Goal: Task Accomplishment & Management: Manage account settings

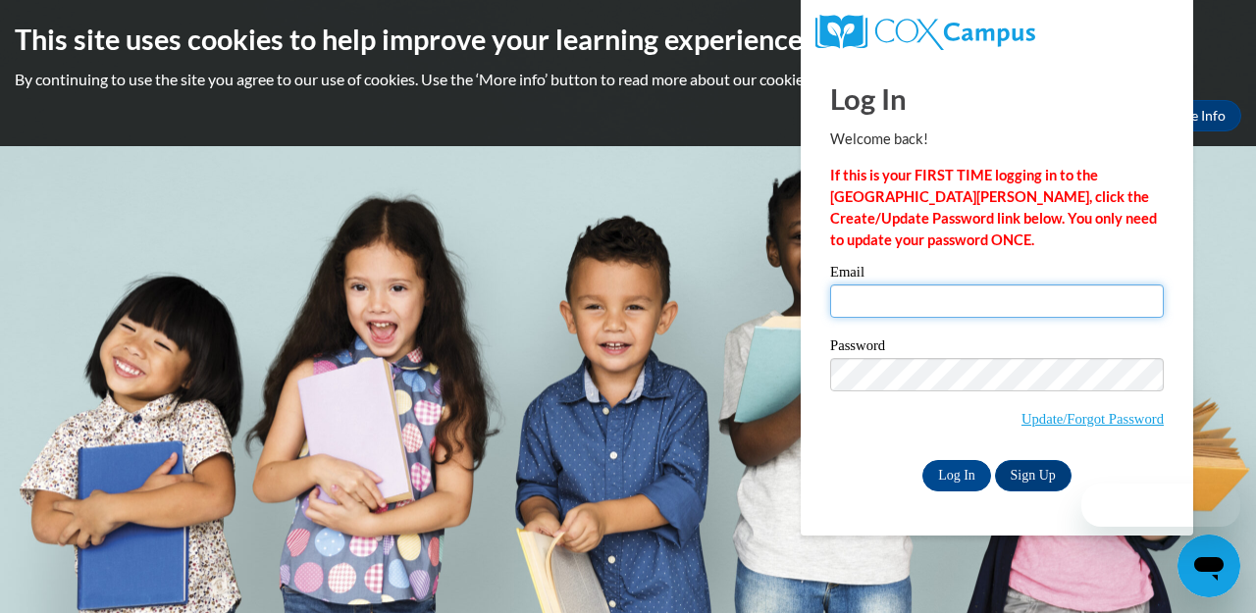
type input "cgbogarth@gmail.com"
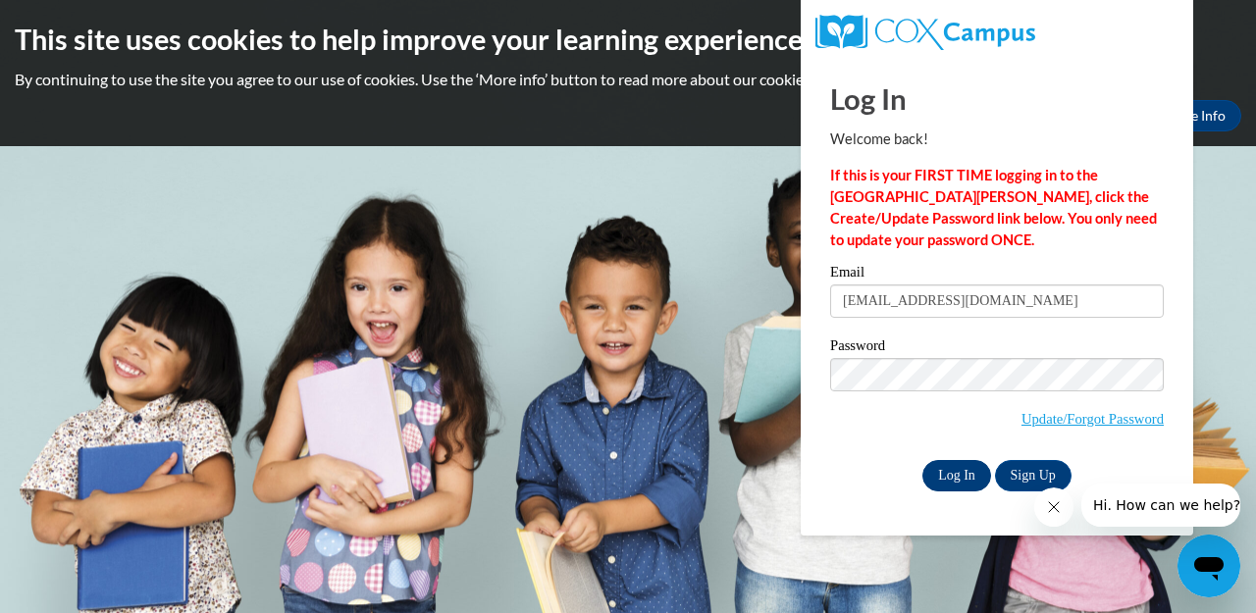
click at [945, 472] on input "Log In" at bounding box center [956, 475] width 69 height 31
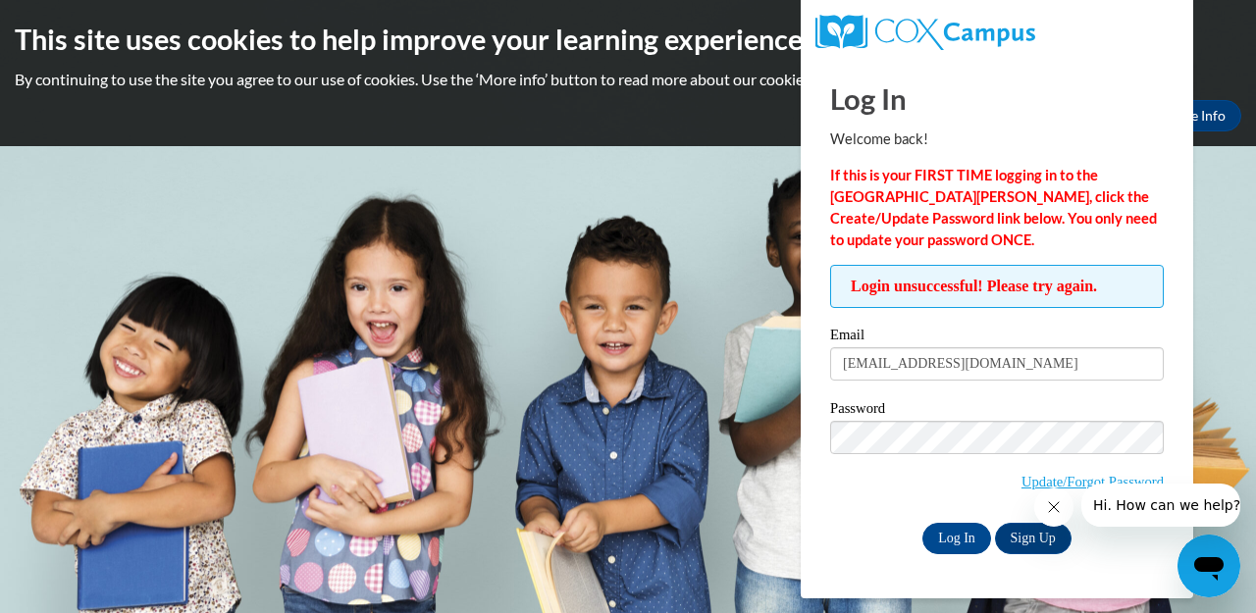
click at [1001, 359] on input "[EMAIL_ADDRESS][DOMAIN_NAME]" at bounding box center [997, 363] width 334 height 33
type input "ciriagodfrey@gmail.com"
click at [961, 532] on input "Log In" at bounding box center [956, 538] width 69 height 31
click at [952, 536] on input "Log In" at bounding box center [956, 538] width 69 height 31
click at [1063, 505] on button "Close message from company" at bounding box center [1053, 507] width 39 height 39
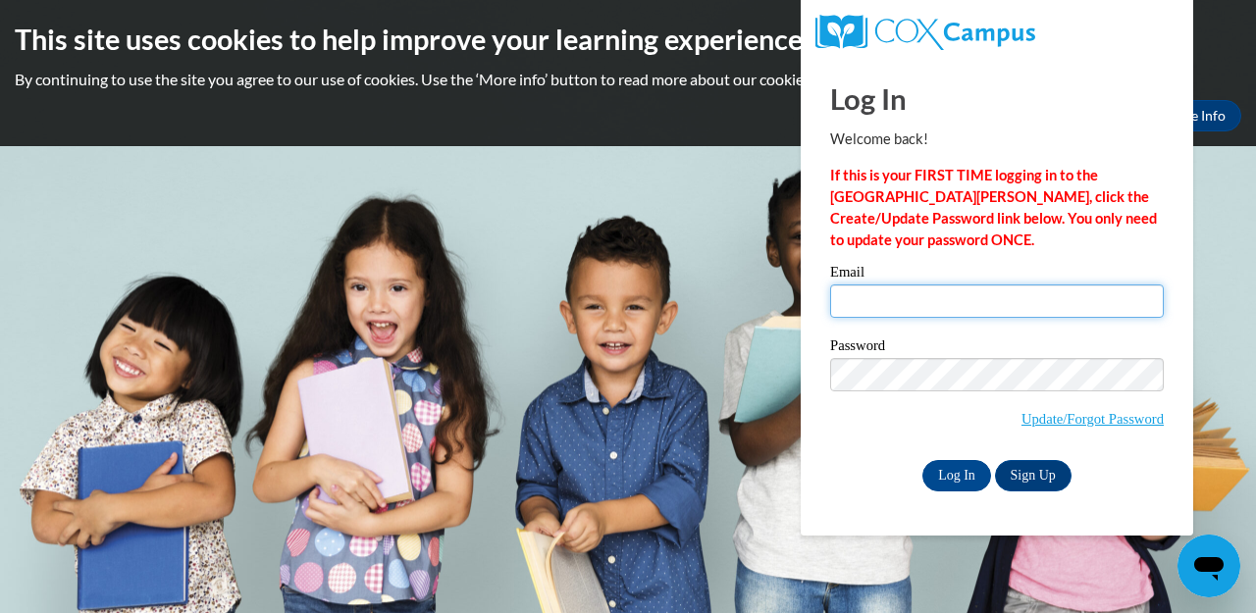
type input "[EMAIL_ADDRESS][DOMAIN_NAME]"
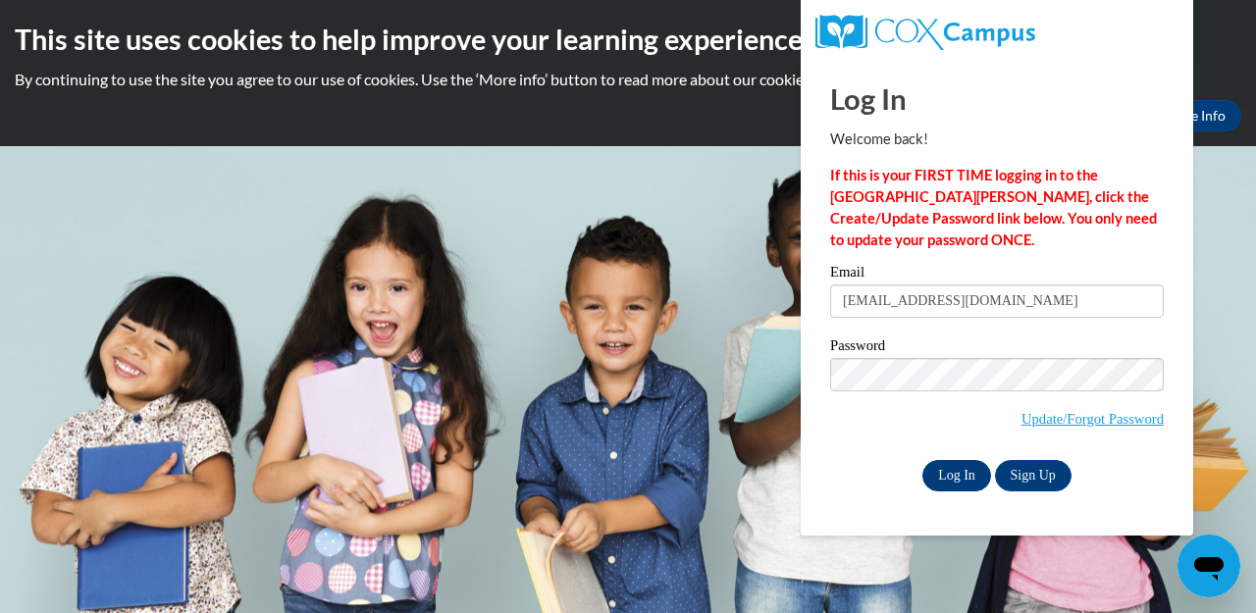
click at [950, 470] on input "Log In" at bounding box center [956, 475] width 69 height 31
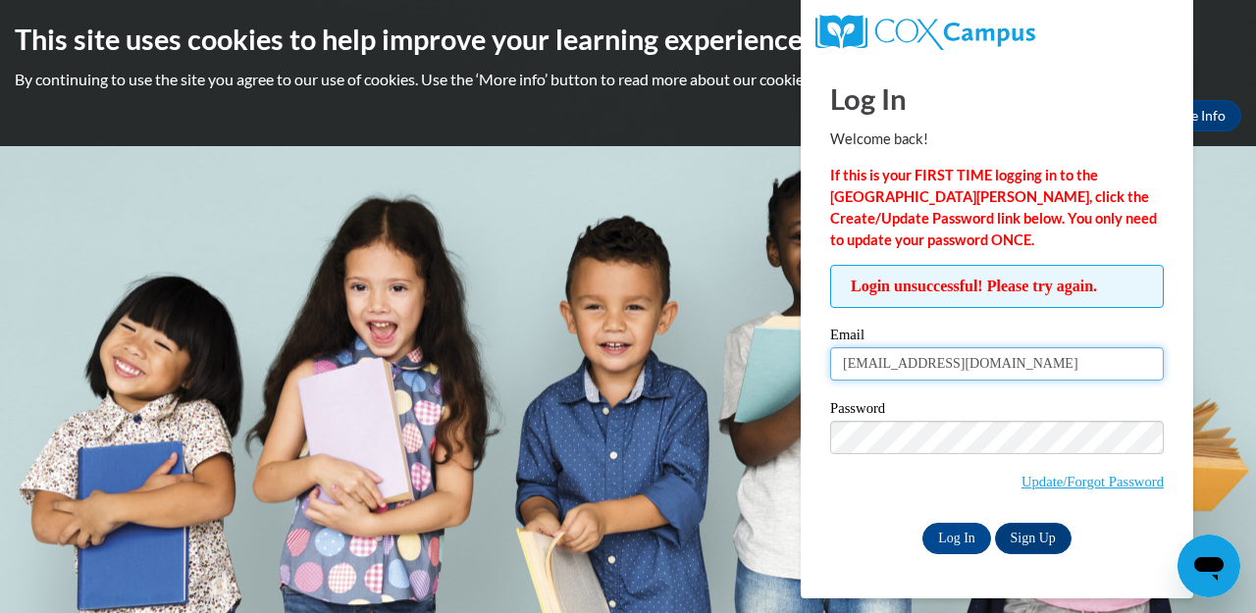
click at [1019, 356] on input "[EMAIL_ADDRESS][DOMAIN_NAME]" at bounding box center [997, 363] width 334 height 33
click at [987, 353] on input "Ciria_Godfrey_yQqoi" at bounding box center [997, 363] width 334 height 33
click at [982, 362] on input "Ciria_Godfrey_yQqoi" at bounding box center [997, 363] width 334 height 33
type input "C"
type input "[EMAIL_ADDRESS][DOMAIN_NAME]"
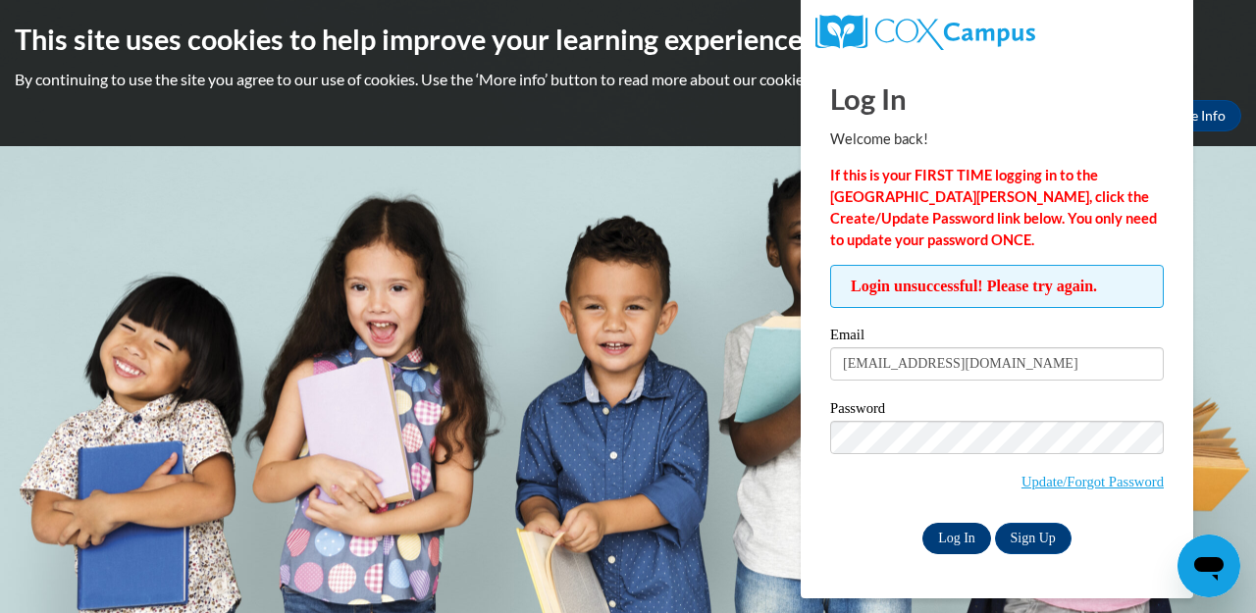
click at [965, 539] on input "Log In" at bounding box center [956, 538] width 69 height 31
click at [949, 542] on input "Log In" at bounding box center [956, 538] width 69 height 31
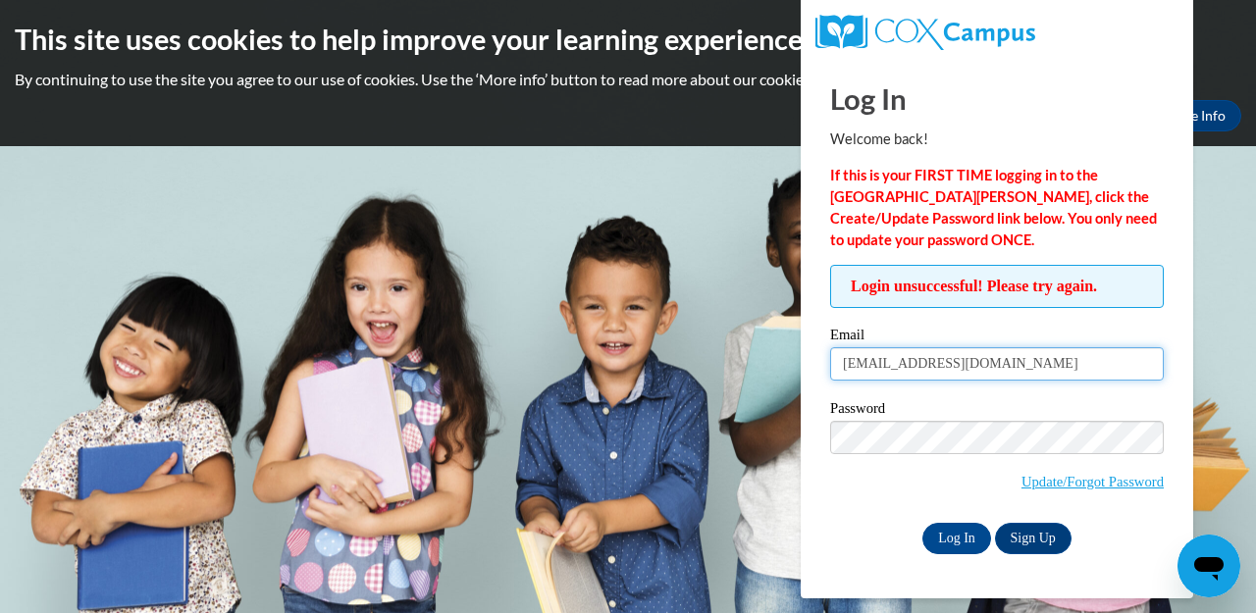
click at [986, 367] on input "[EMAIL_ADDRESS][DOMAIN_NAME]" at bounding box center [997, 363] width 334 height 33
click at [1139, 365] on input "[EMAIL_ADDRESS][DOMAIN_NAME]" at bounding box center [997, 363] width 334 height 33
type input "[EMAIL_ADDRESS][DOMAIN_NAME]"
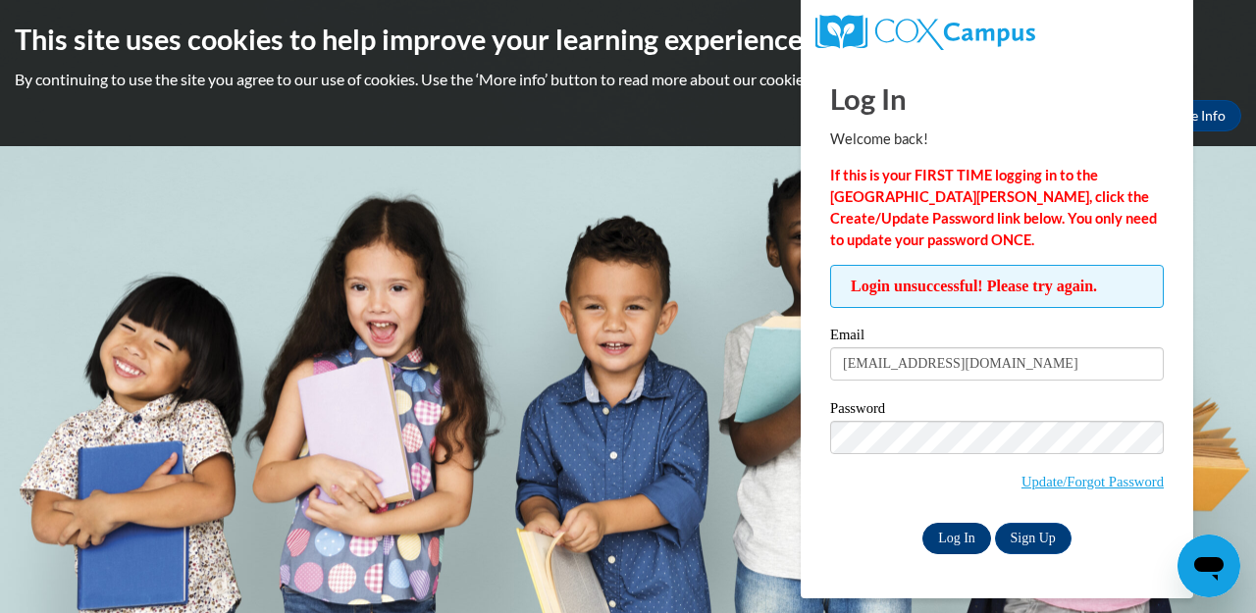
click at [960, 536] on input "Log In" at bounding box center [956, 538] width 69 height 31
click at [876, 538] on div "Log In Sign Up" at bounding box center [997, 538] width 334 height 31
click at [1054, 480] on link "Update/Forgot Password" at bounding box center [1093, 482] width 142 height 16
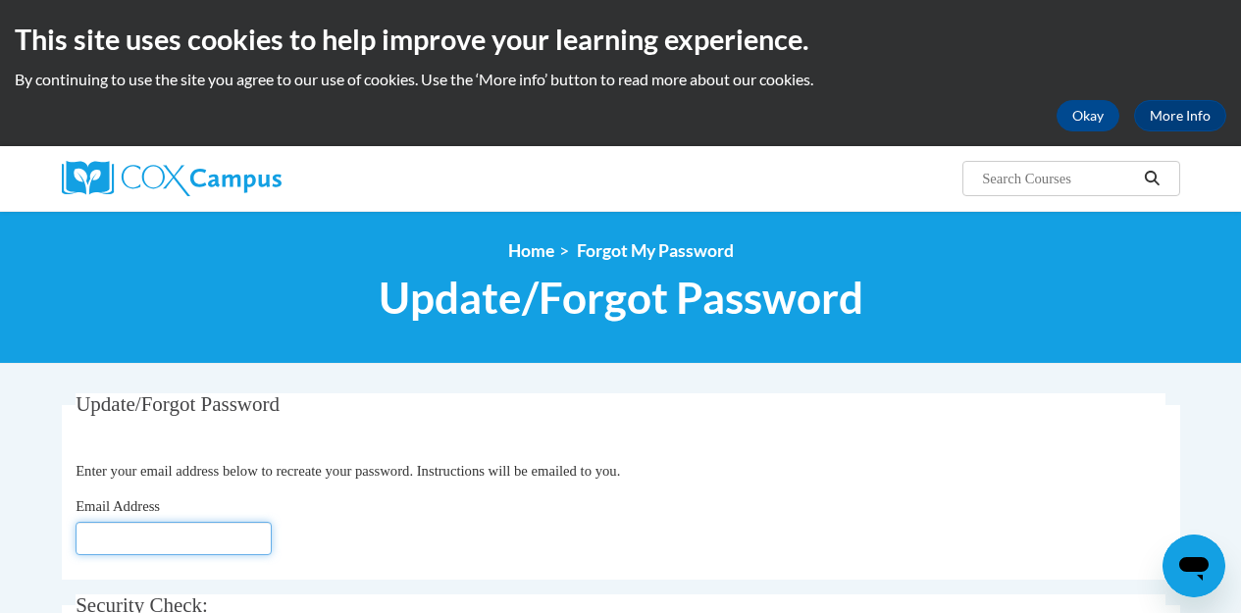
type input "[EMAIL_ADDRESS][DOMAIN_NAME]"
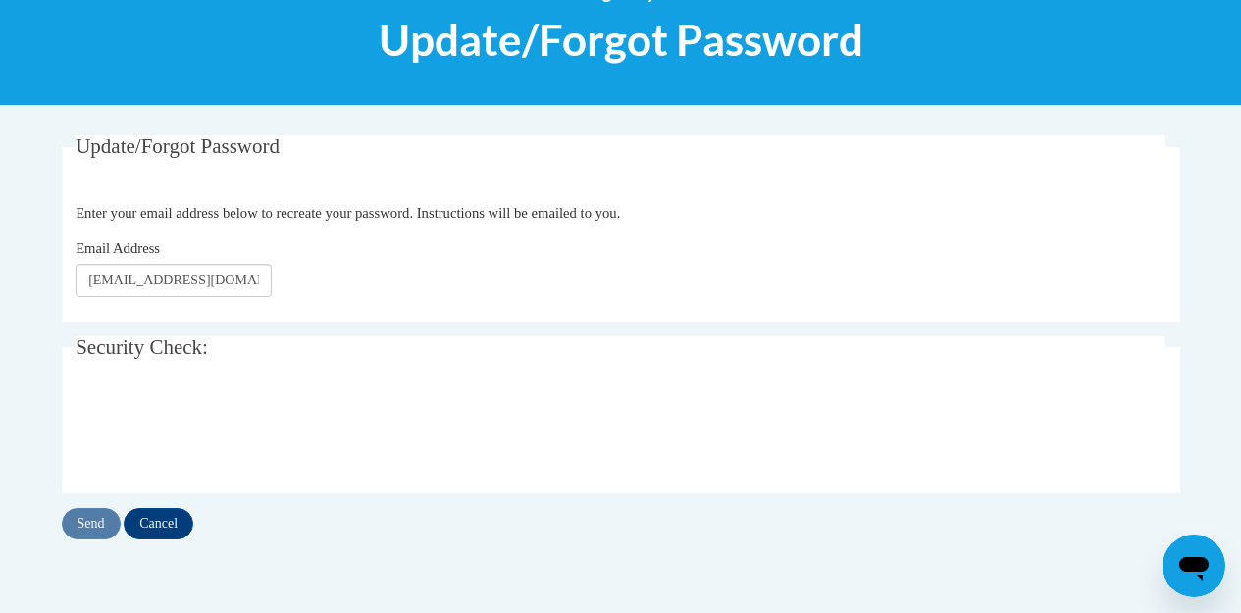
scroll to position [260, 0]
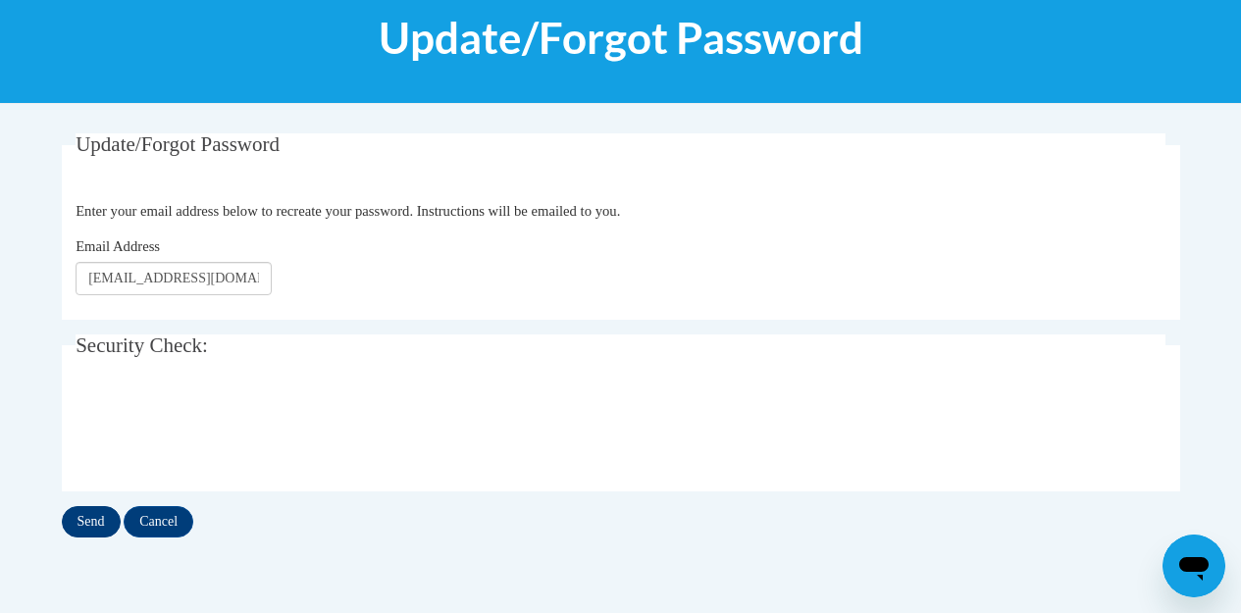
click at [97, 531] on input "Send" at bounding box center [91, 521] width 59 height 31
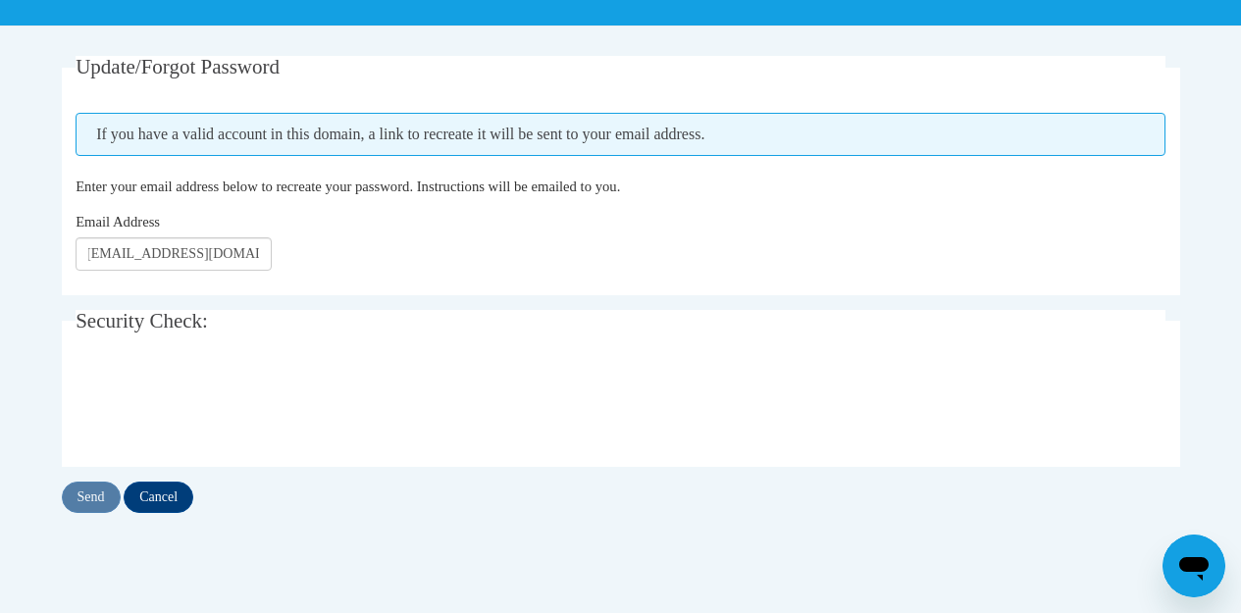
scroll to position [374, 0]
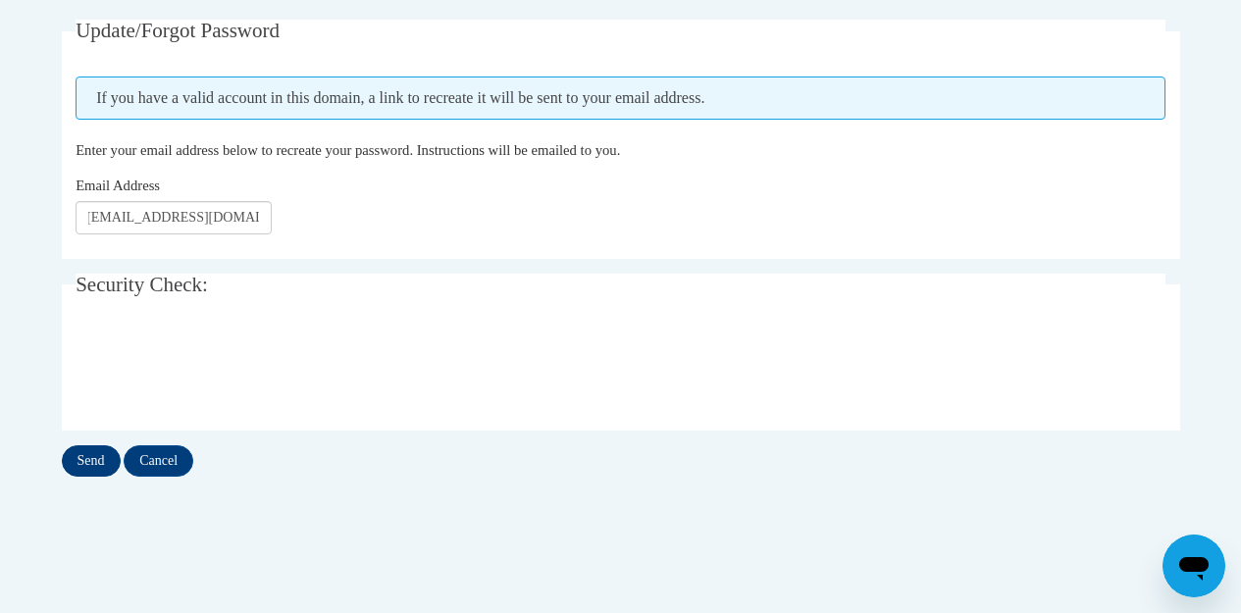
click at [83, 463] on input "Send" at bounding box center [91, 461] width 59 height 31
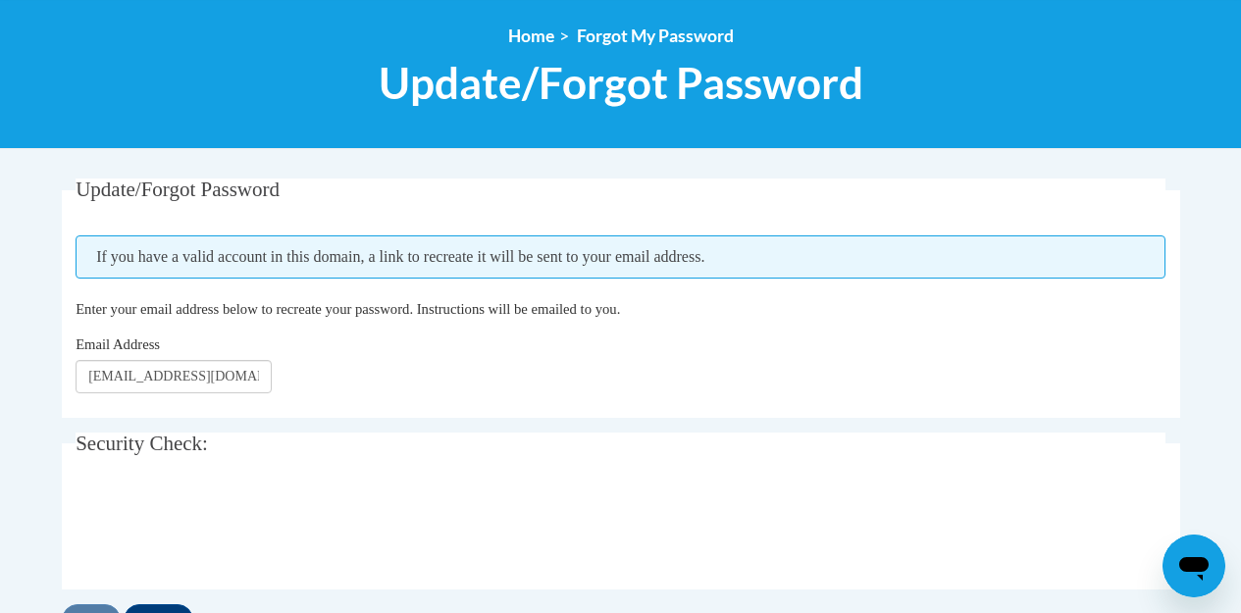
scroll to position [218, 0]
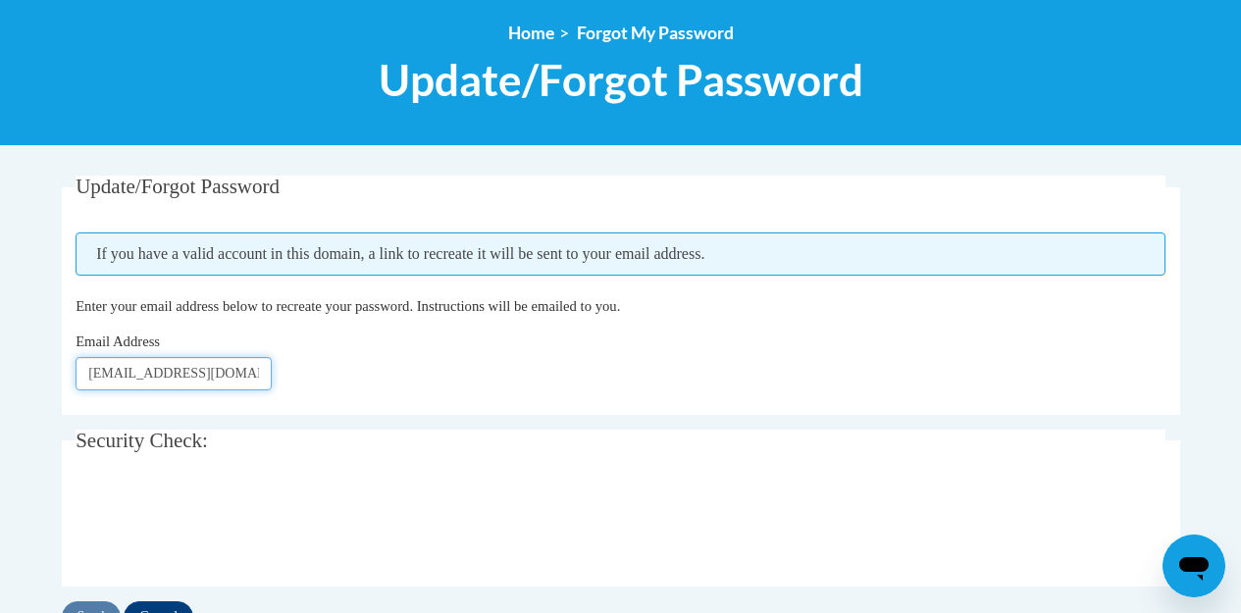
type input "cgbogarth@gmail.com"
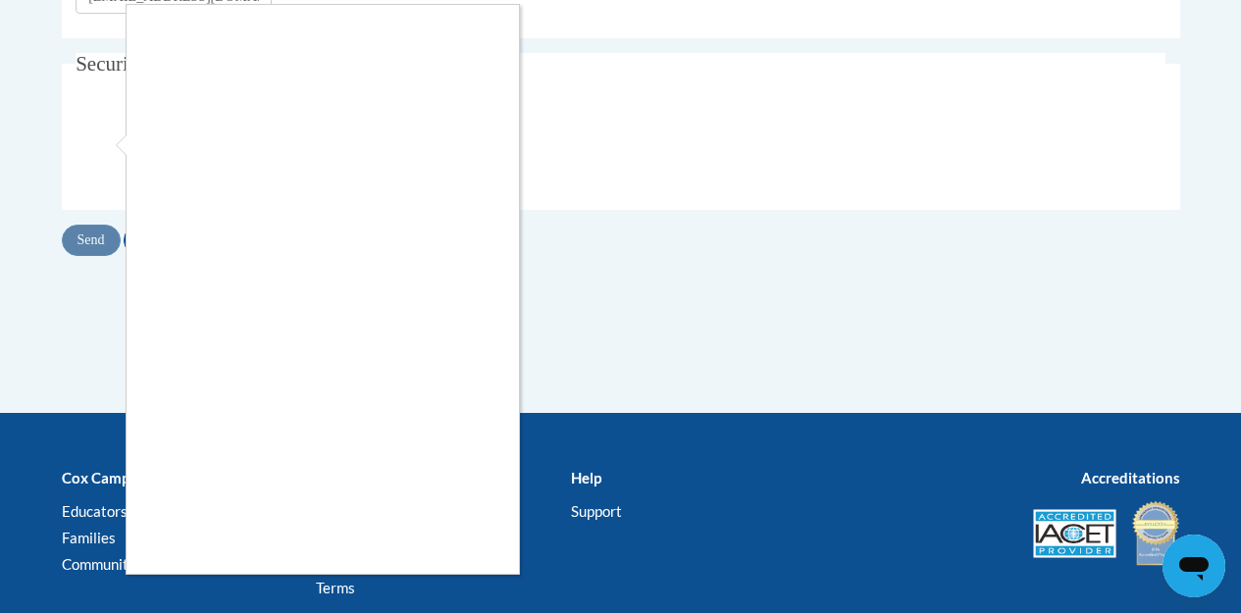
scroll to position [601, 0]
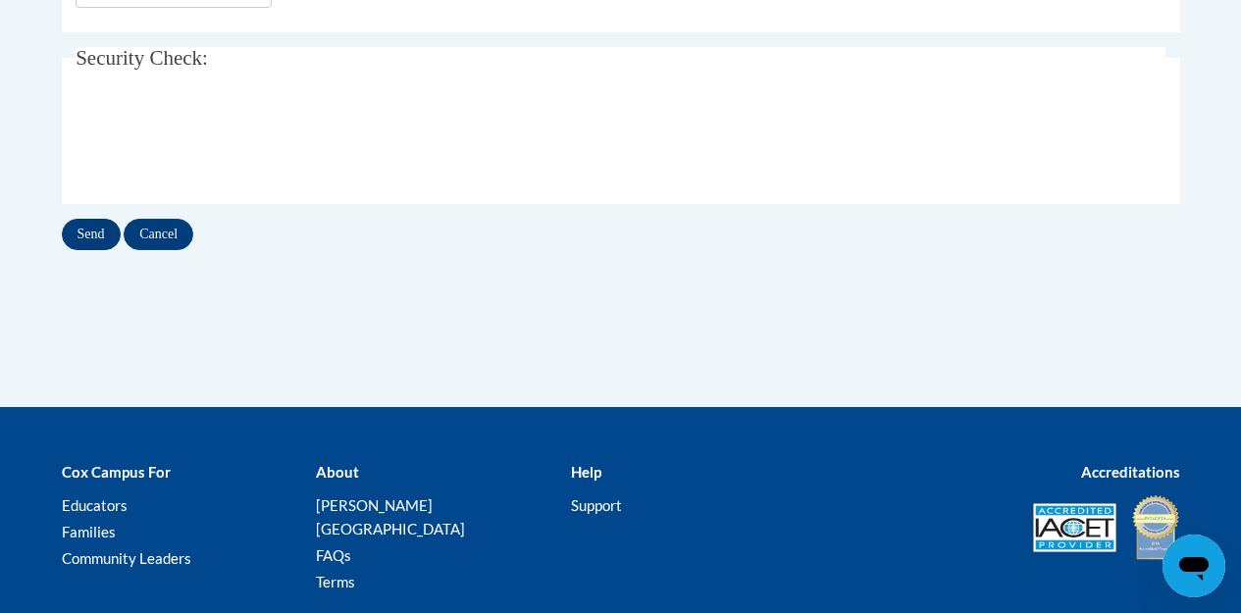
click at [76, 243] on input "Send" at bounding box center [91, 234] width 59 height 31
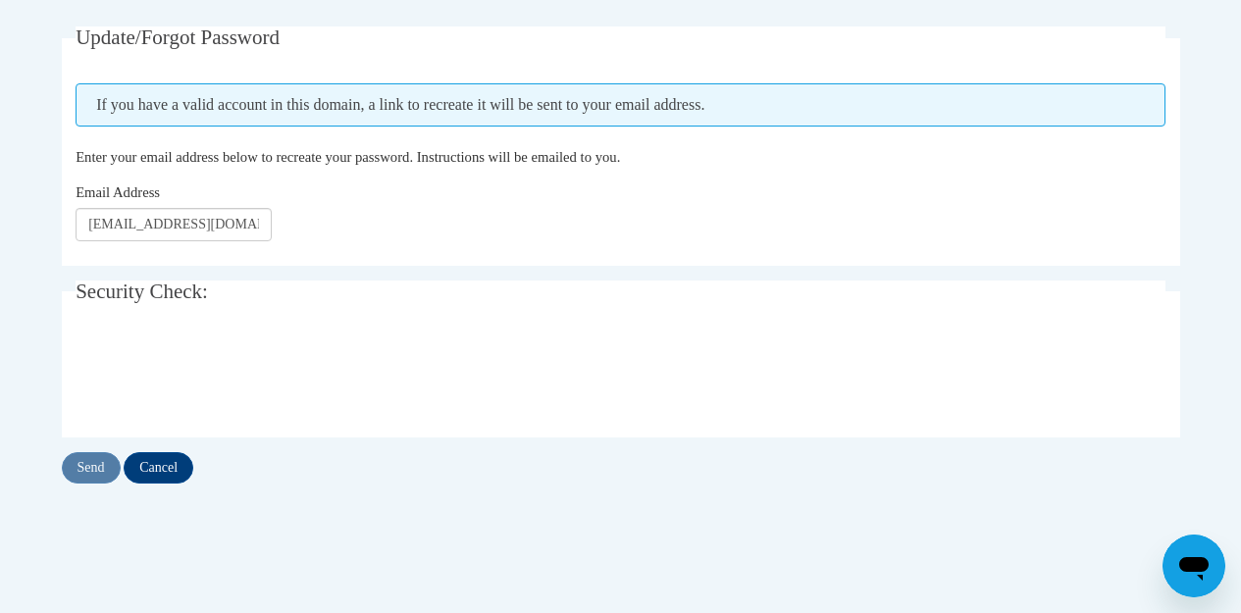
scroll to position [369, 0]
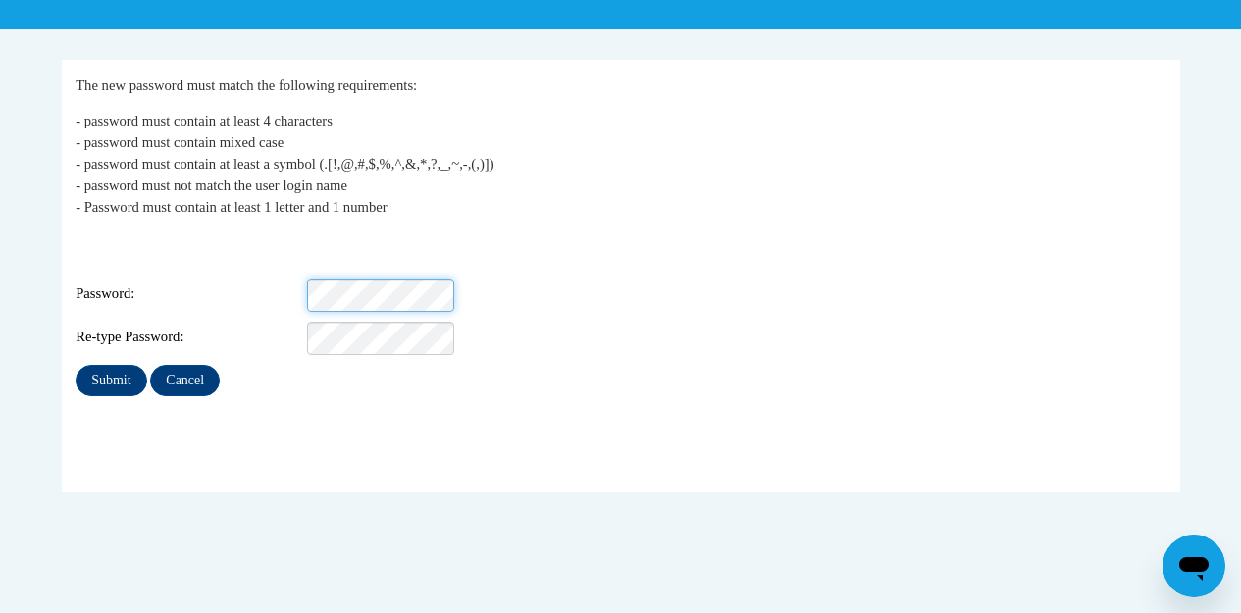
click at [352, 281] on body "This site uses cookies to help improve your learning experience. By continuing …" at bounding box center [620, 307] width 1241 height 1283
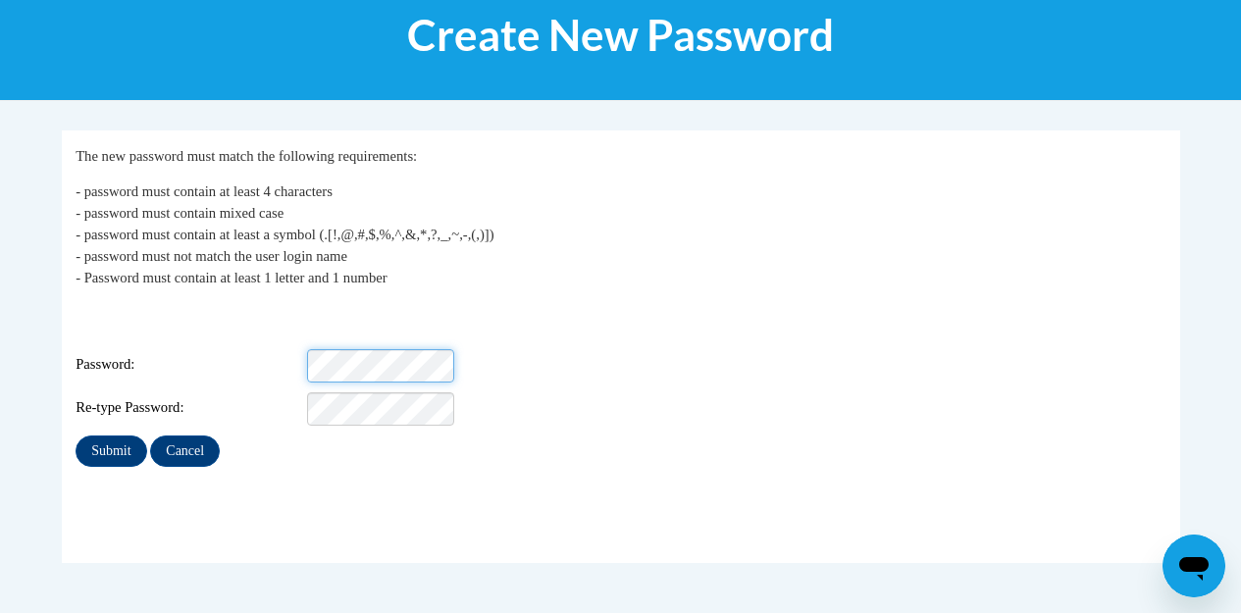
scroll to position [264, 0]
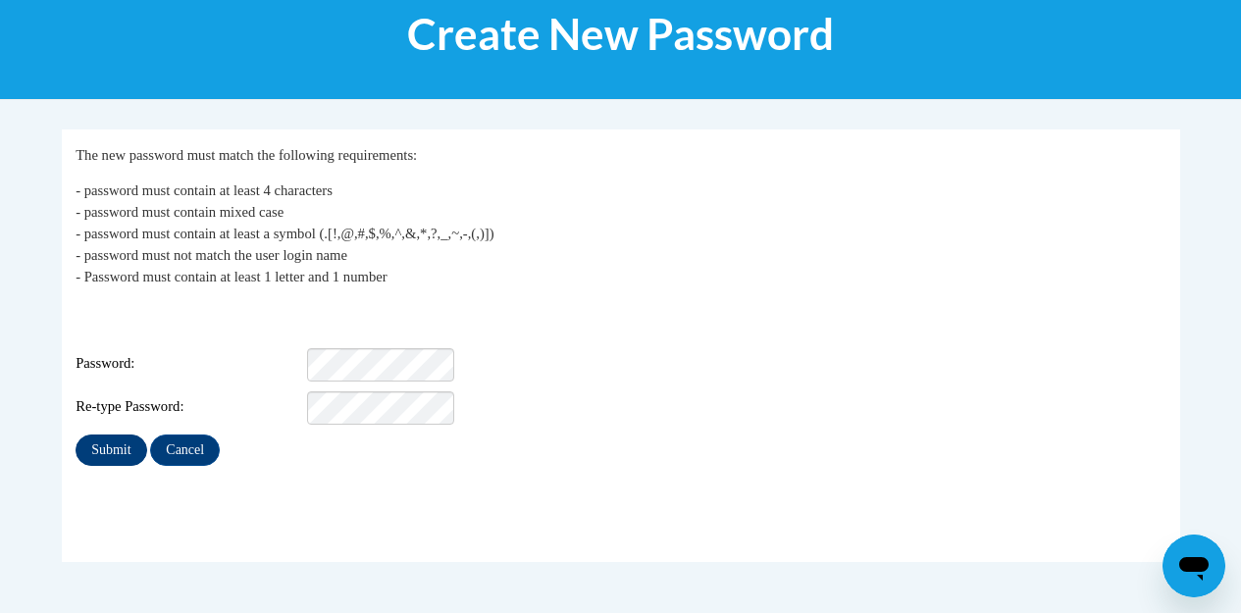
click at [117, 438] on input "Submit" at bounding box center [111, 450] width 71 height 31
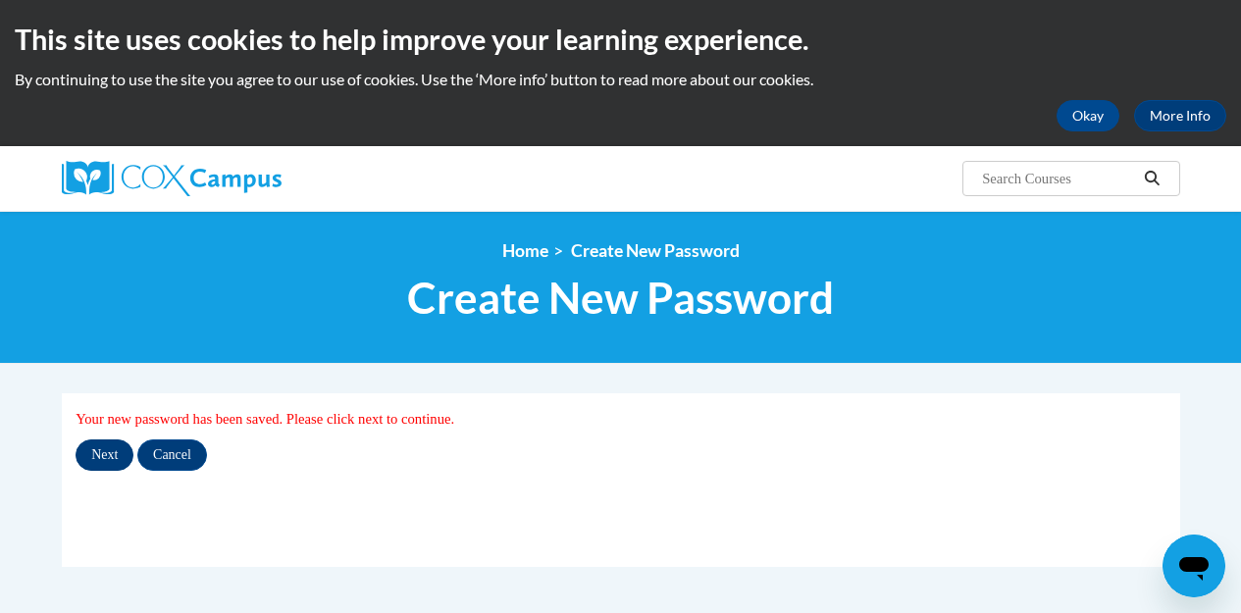
click at [106, 459] on input "Next" at bounding box center [105, 455] width 58 height 31
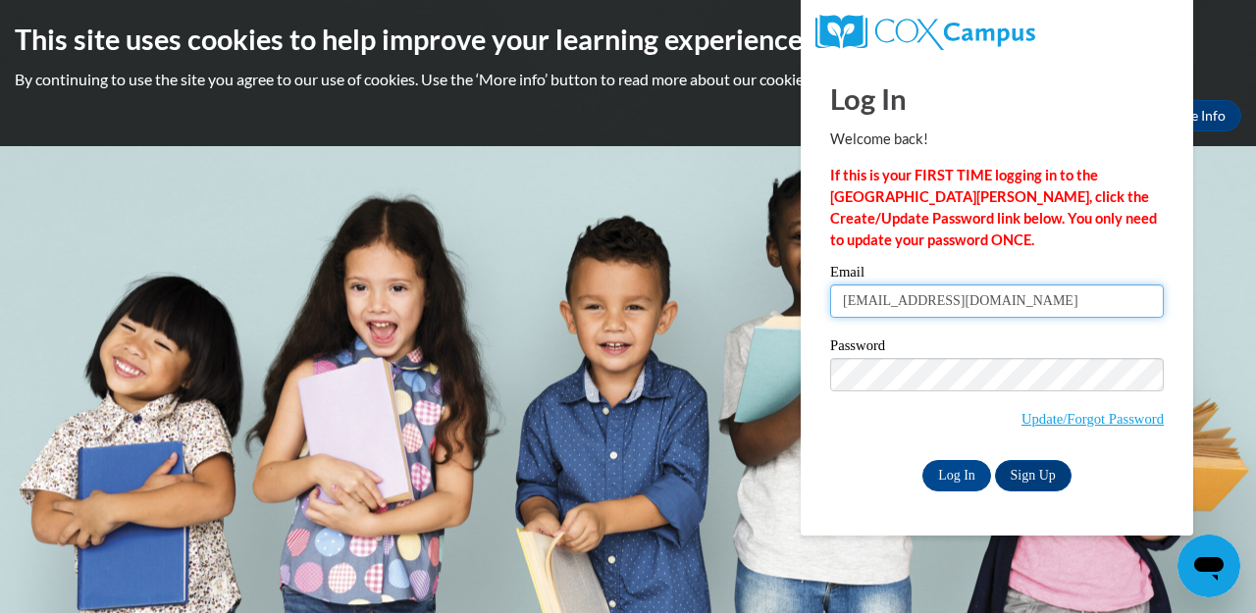
click at [1007, 292] on input "[EMAIL_ADDRESS][DOMAIN_NAME]" at bounding box center [997, 301] width 334 height 33
click at [1136, 301] on input "[EMAIL_ADDRESS][DOMAIN_NAME]" at bounding box center [997, 301] width 334 height 33
type input "[EMAIL_ADDRESS][DOMAIN_NAME]"
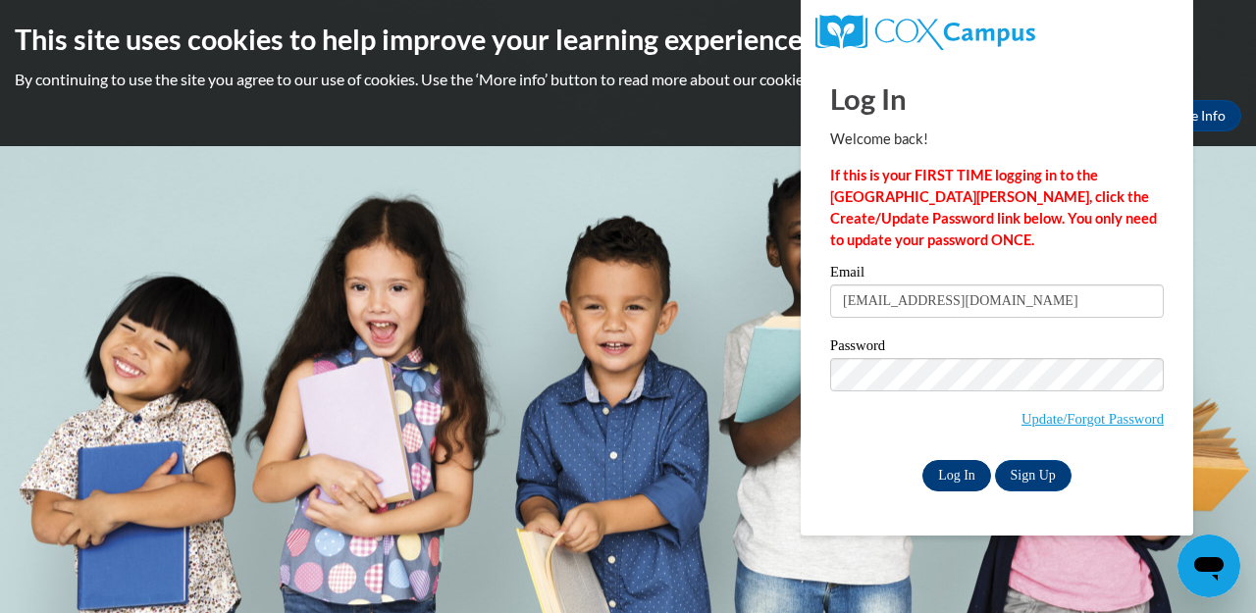
click at [960, 482] on input "Log In" at bounding box center [956, 475] width 69 height 31
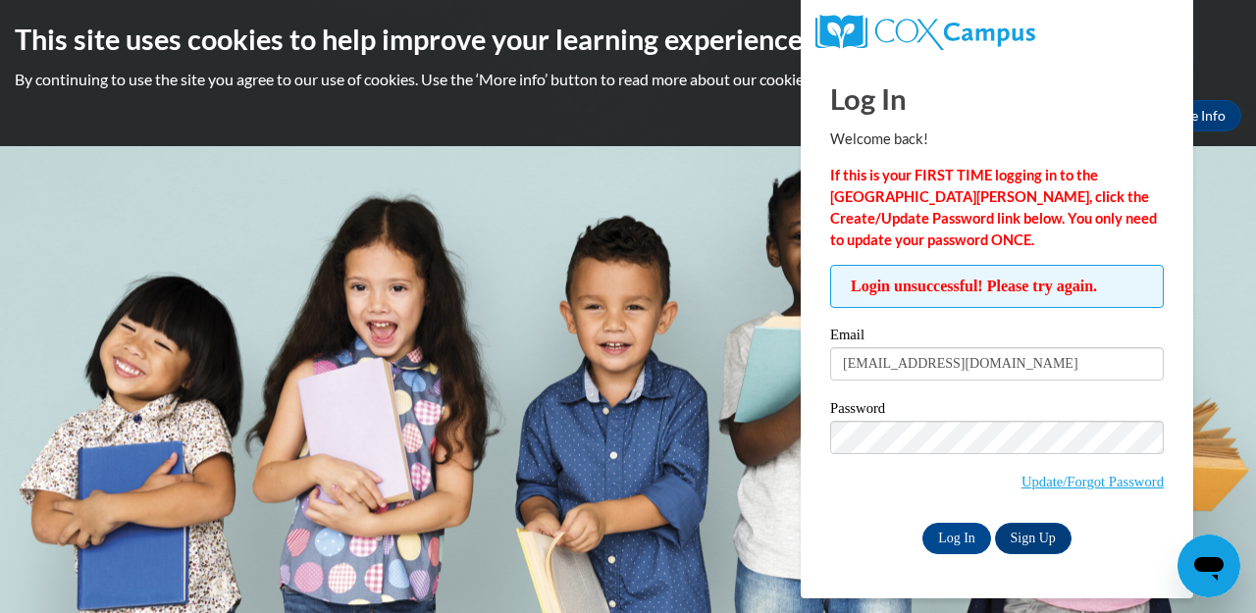
click at [639, 487] on body "This site uses cookies to help improve your learning experience. By continuing …" at bounding box center [628, 306] width 1256 height 613
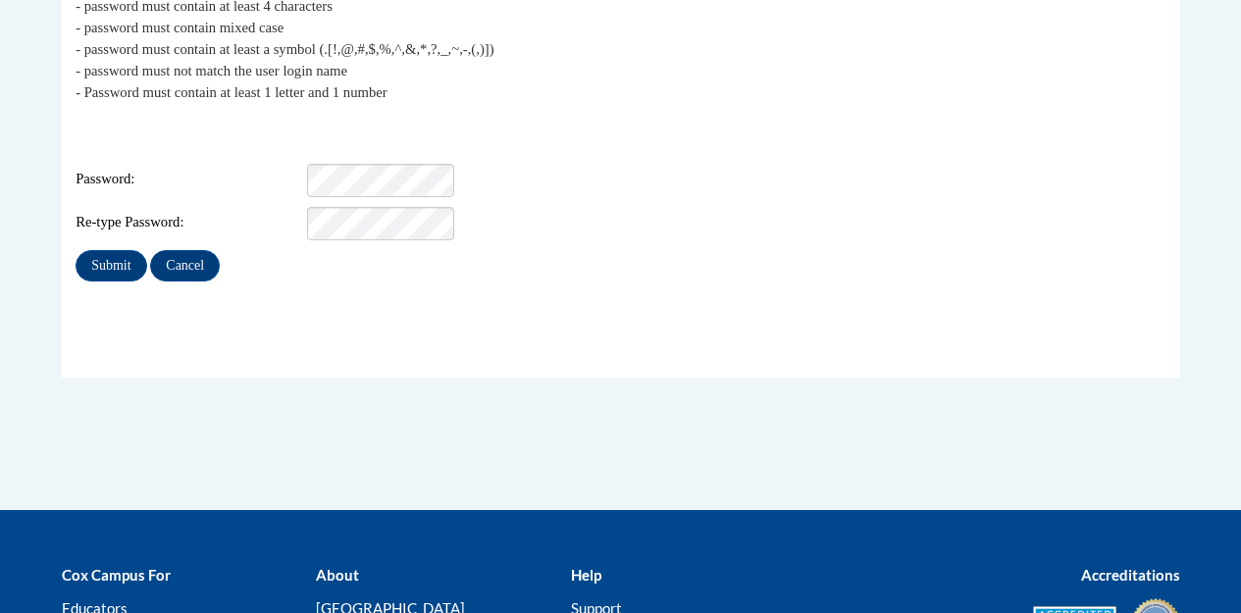
scroll to position [448, 0]
click at [387, 179] on body "This site uses cookies to help improve your learning experience. By continuing …" at bounding box center [620, 193] width 1241 height 1283
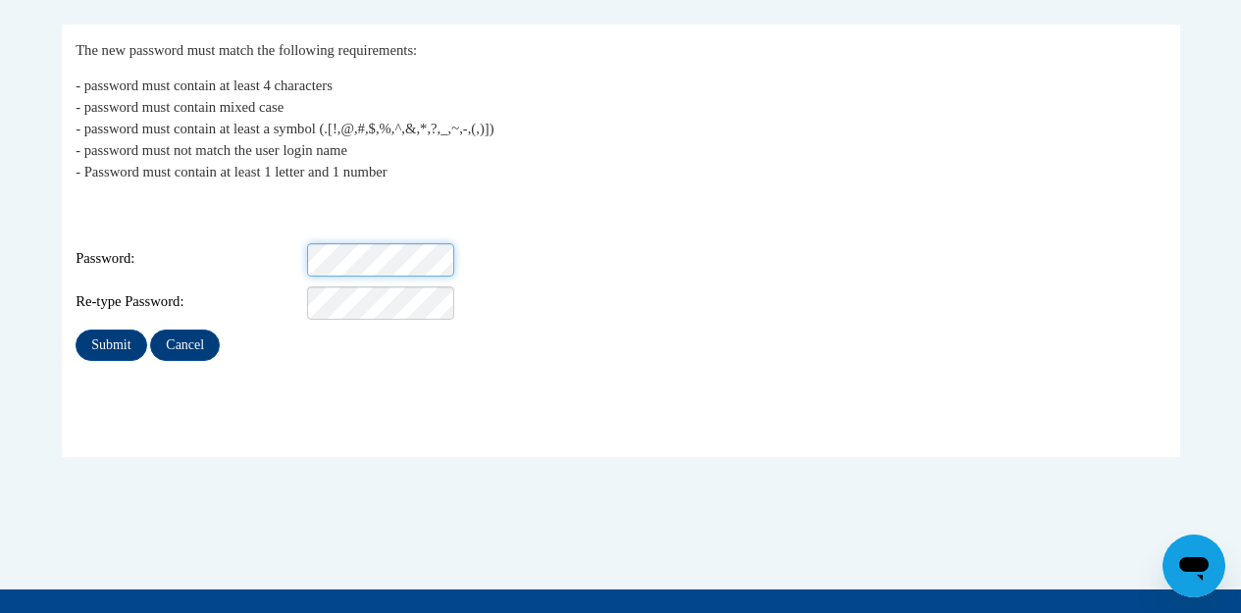
scroll to position [380, 0]
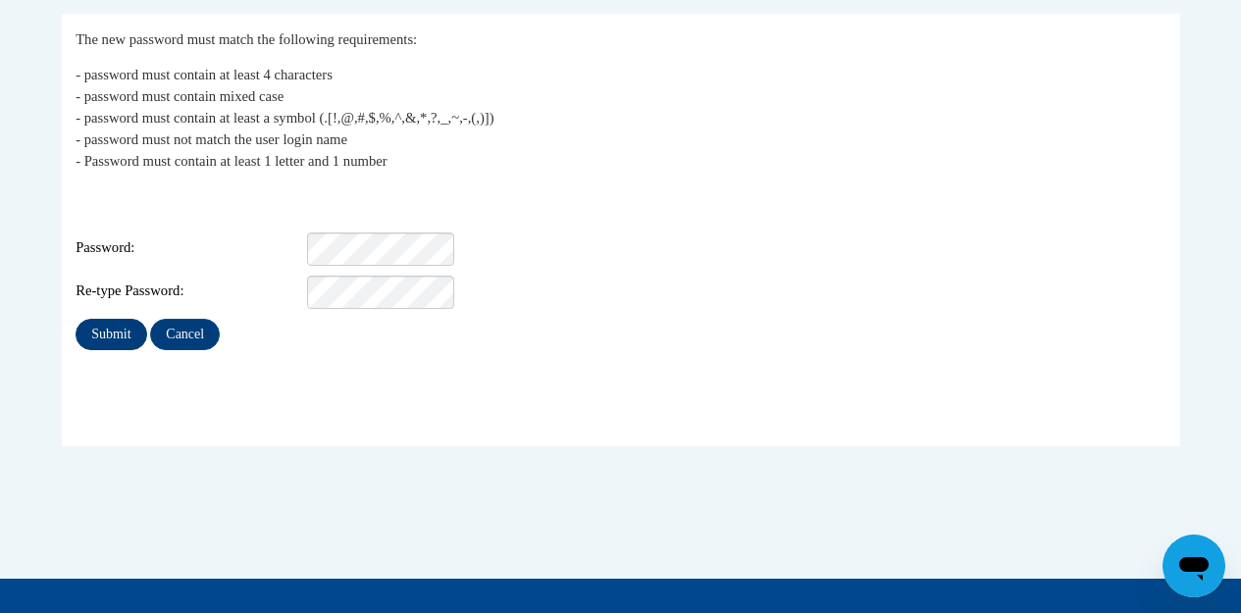
click at [120, 319] on input "Submit" at bounding box center [111, 334] width 71 height 31
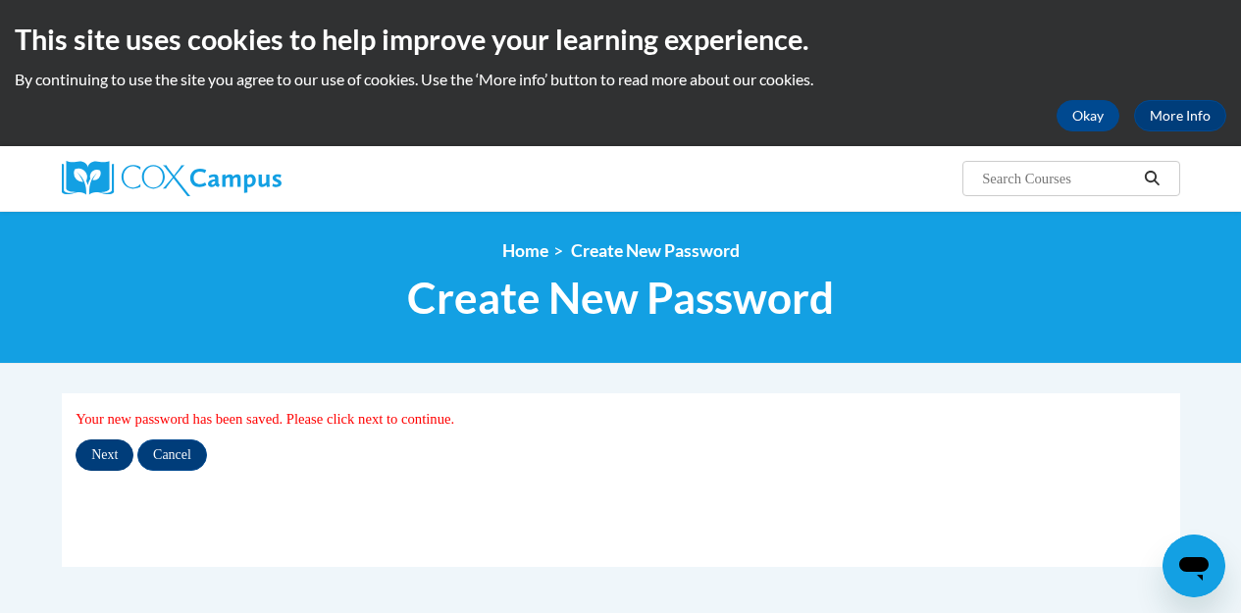
click at [109, 450] on input "Next" at bounding box center [105, 455] width 58 height 31
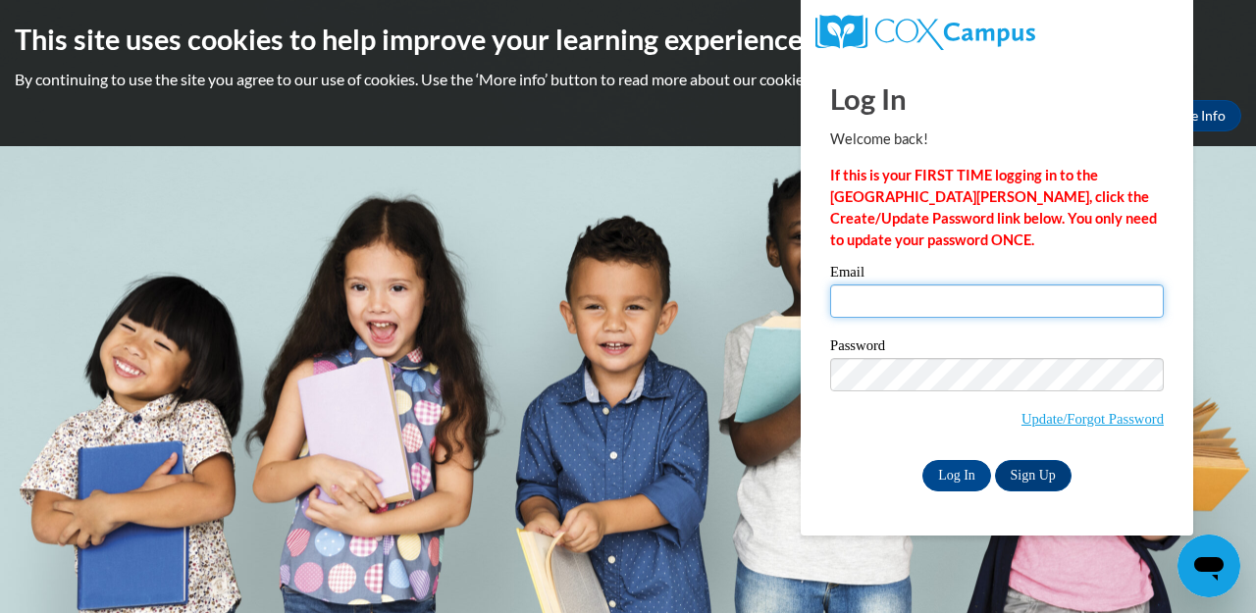
type input "[EMAIL_ADDRESS][DOMAIN_NAME]"
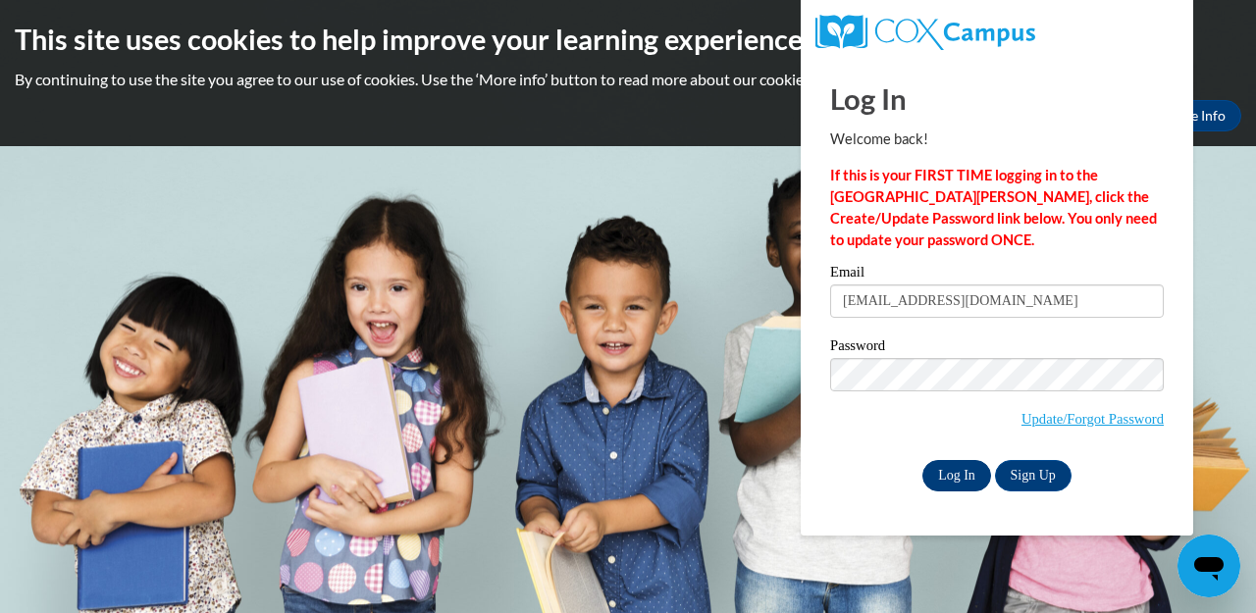
click at [950, 474] on input "Log In" at bounding box center [956, 475] width 69 height 31
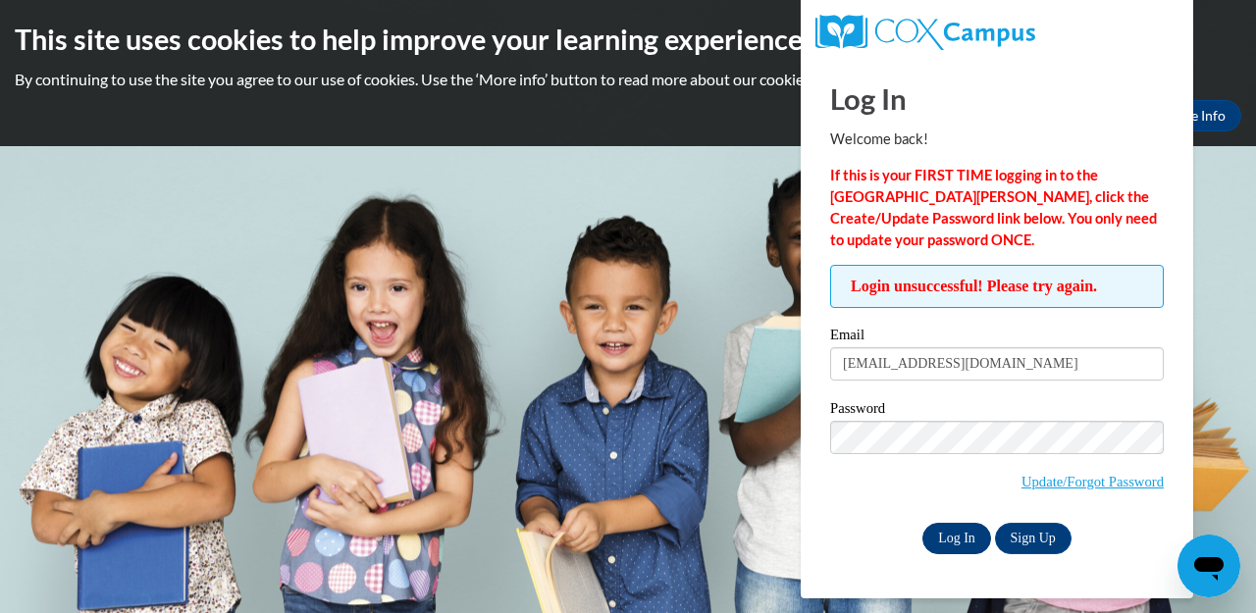
click at [953, 536] on input "Log In" at bounding box center [956, 538] width 69 height 31
